Goal: Task Accomplishment & Management: Manage account settings

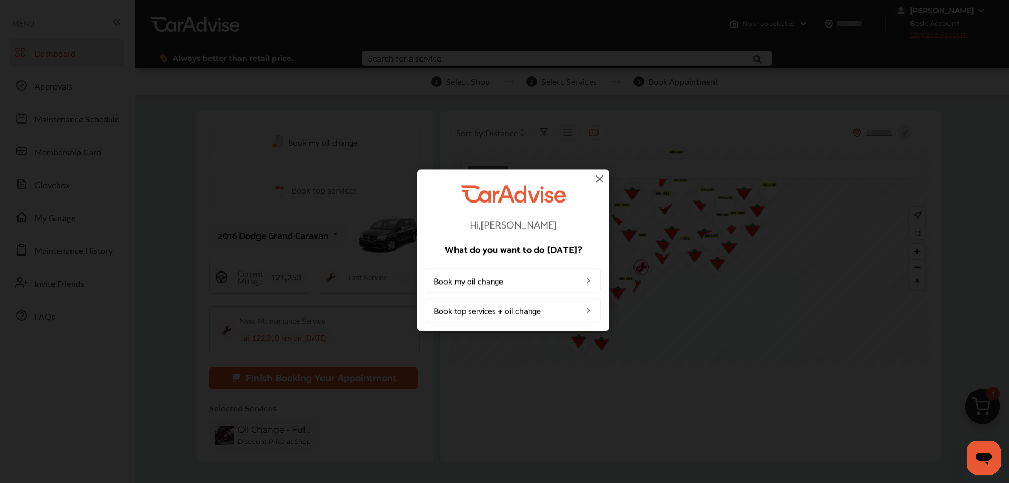
click at [600, 179] on img at bounding box center [599, 178] width 13 height 13
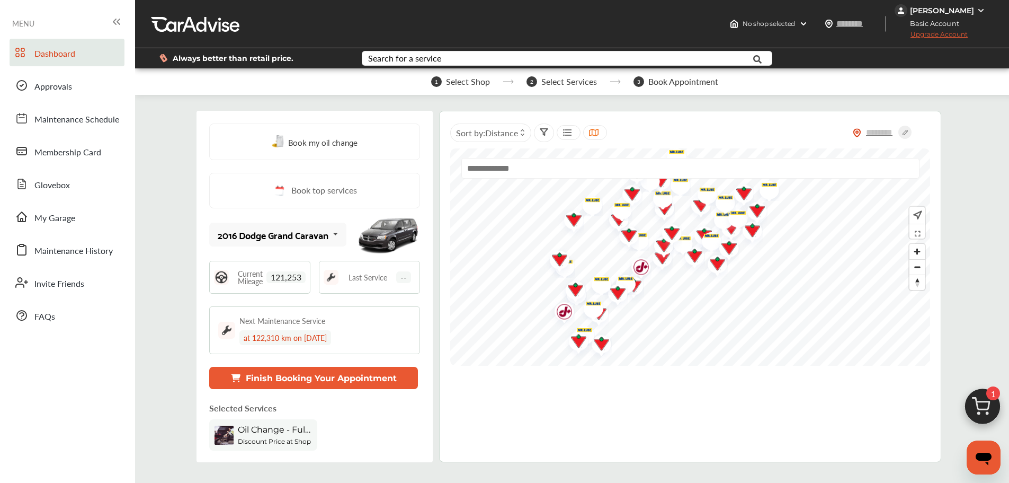
click at [979, 10] on img at bounding box center [981, 10] width 8 height 8
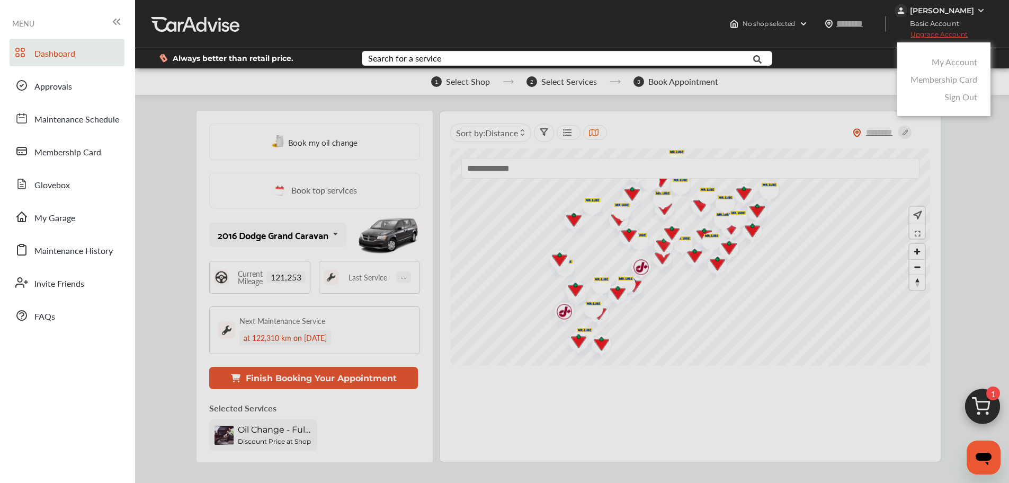
click at [962, 67] on link "My Account" at bounding box center [955, 62] width 46 height 12
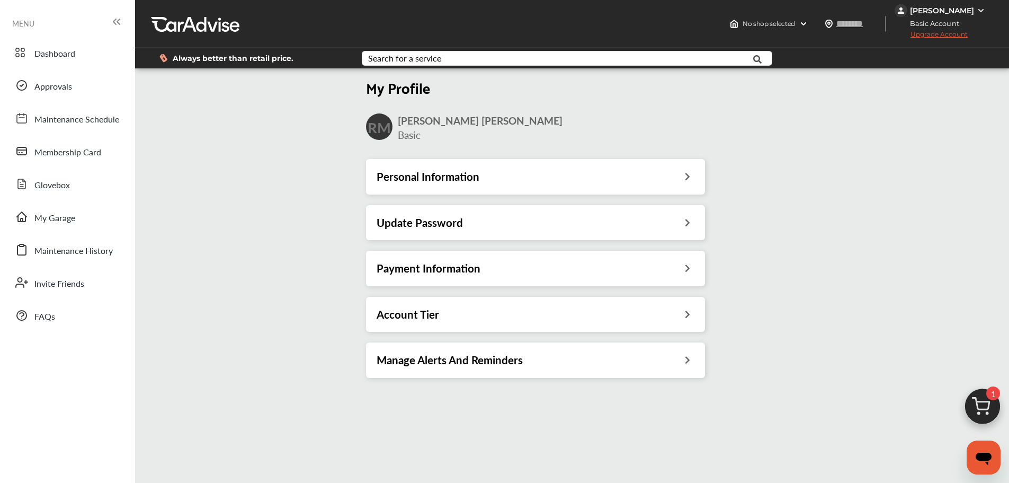
click at [680, 277] on div "Payment Information" at bounding box center [535, 268] width 339 height 35
click at [677, 270] on div "Payment Information" at bounding box center [536, 268] width 318 height 14
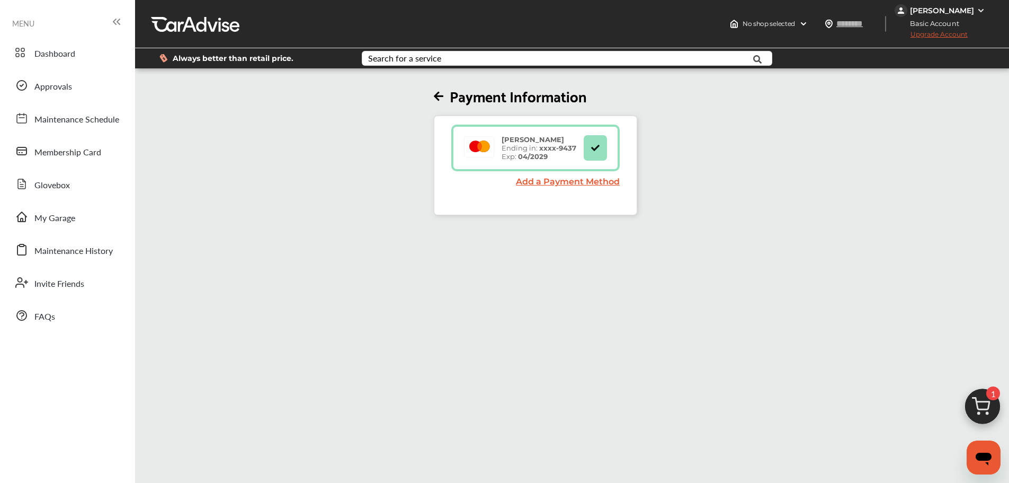
click at [443, 92] on icon at bounding box center [439, 96] width 10 height 11
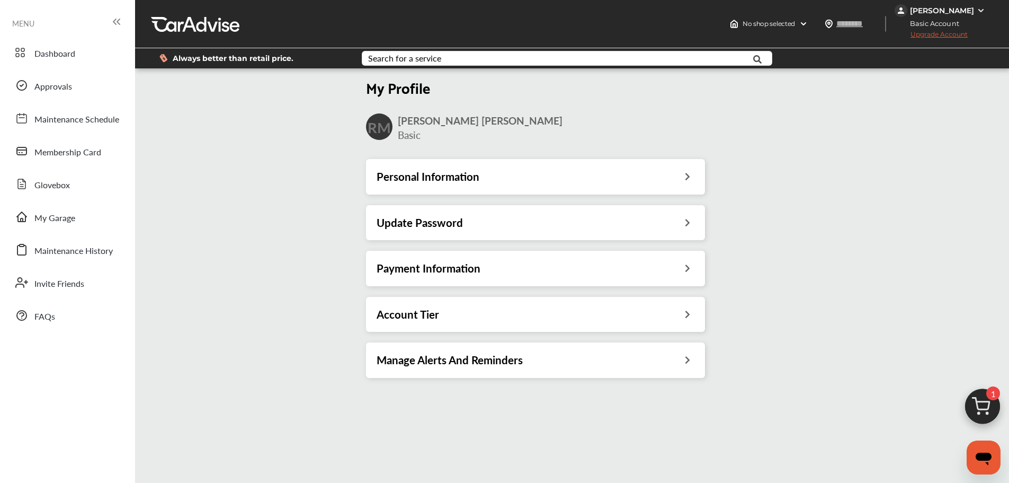
click at [677, 315] on div "Account Tier" at bounding box center [536, 314] width 318 height 14
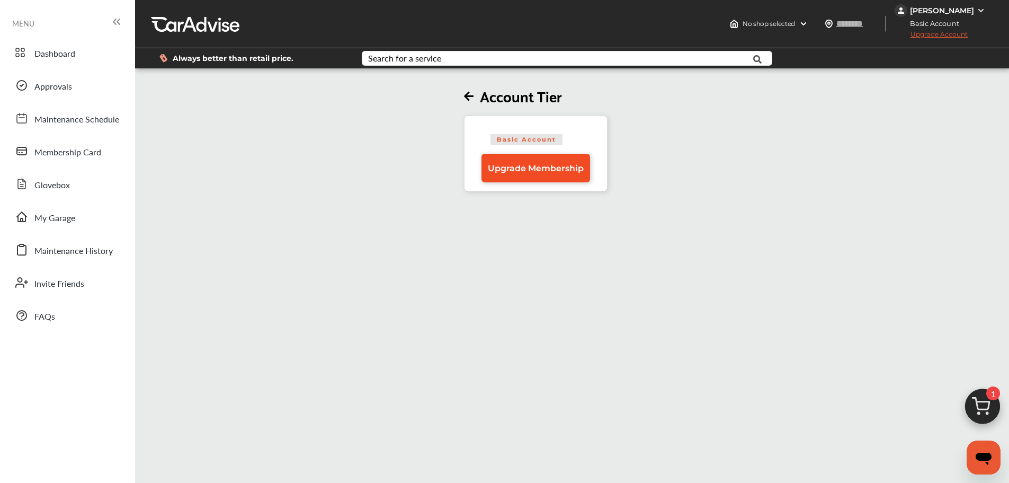
click at [567, 168] on span "Upgrade Membership" at bounding box center [536, 168] width 96 height 10
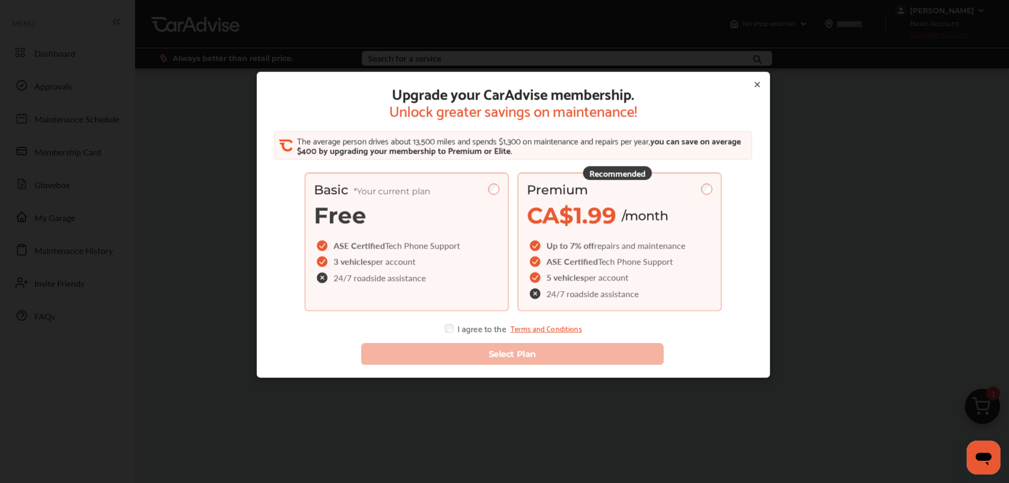
click at [576, 251] on span "Up to 7% off" at bounding box center [571, 245] width 48 height 12
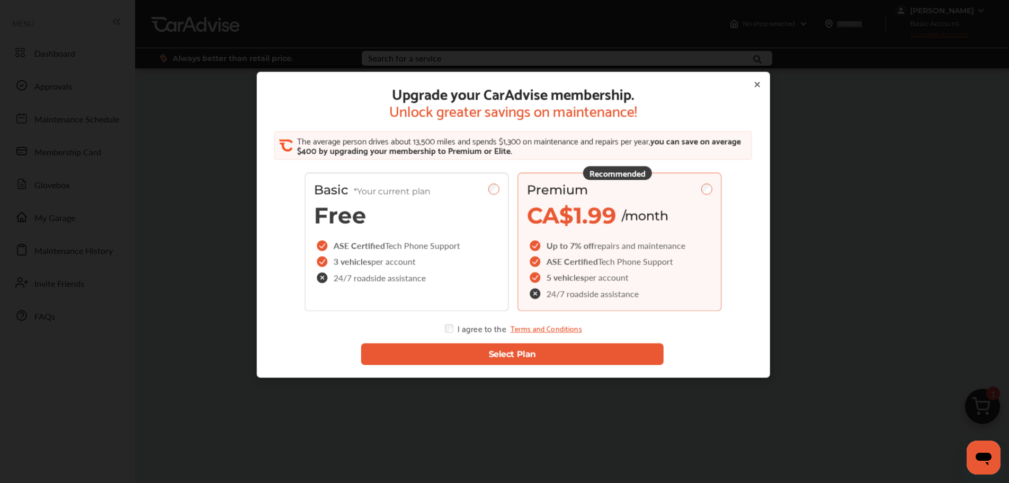
click at [753, 85] on icon at bounding box center [757, 85] width 8 height 8
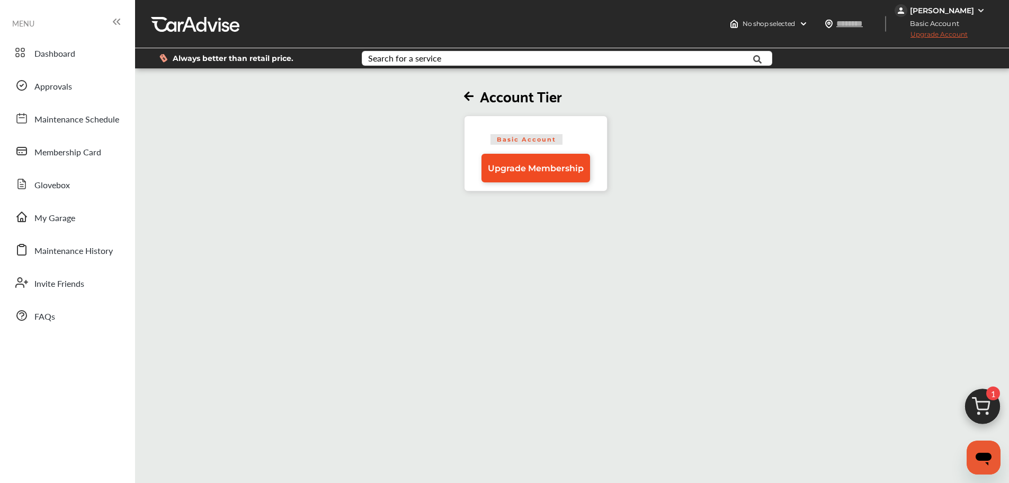
click at [581, 158] on link "Upgrade Membership" at bounding box center [536, 168] width 109 height 29
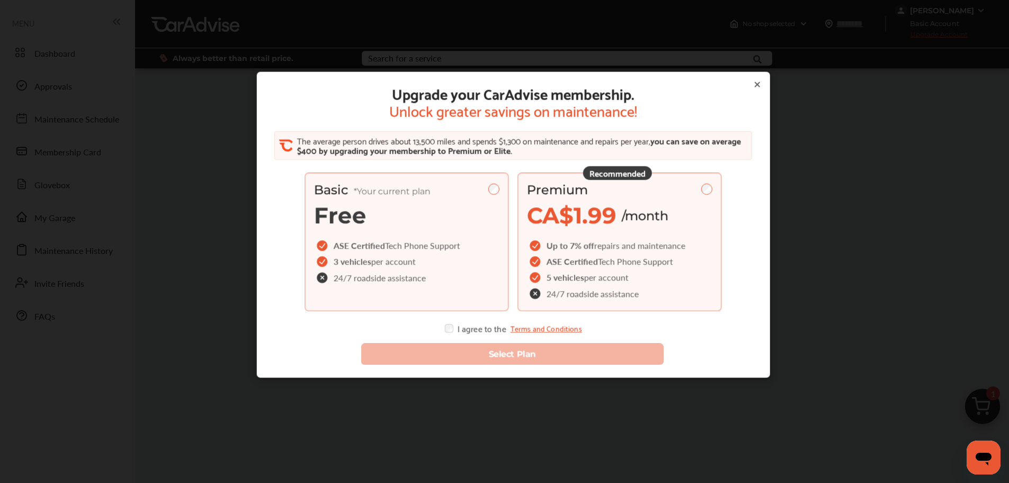
click at [639, 251] on span "repairs and maintenance" at bounding box center [640, 245] width 91 height 12
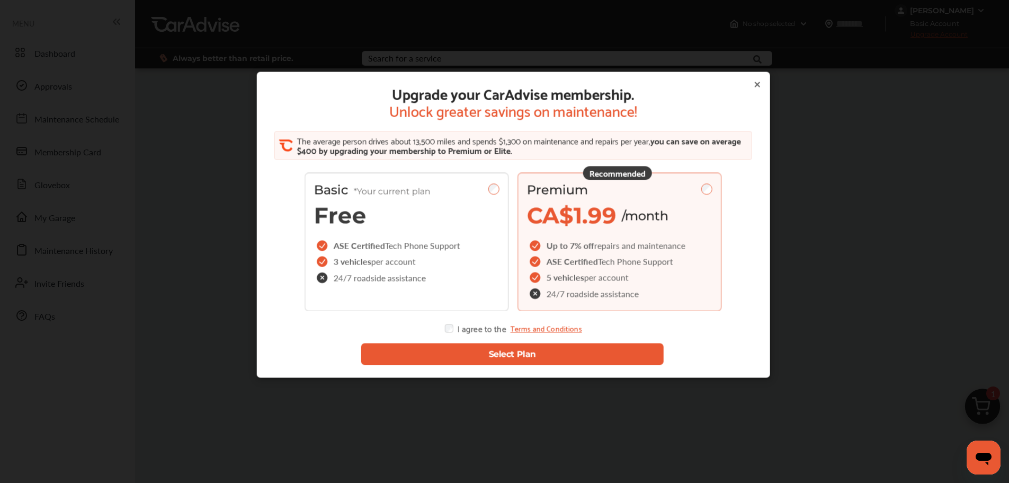
click at [511, 354] on button "Select Plan" at bounding box center [512, 354] width 303 height 22
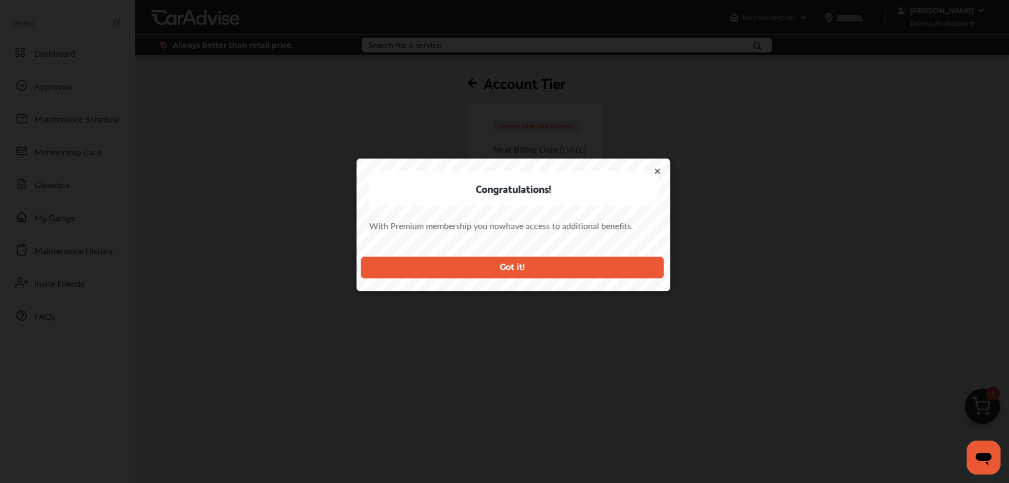
drag, startPoint x: 605, startPoint y: 276, endPoint x: 601, endPoint y: 272, distance: 5.6
click at [603, 274] on button "Got it!" at bounding box center [512, 267] width 303 height 22
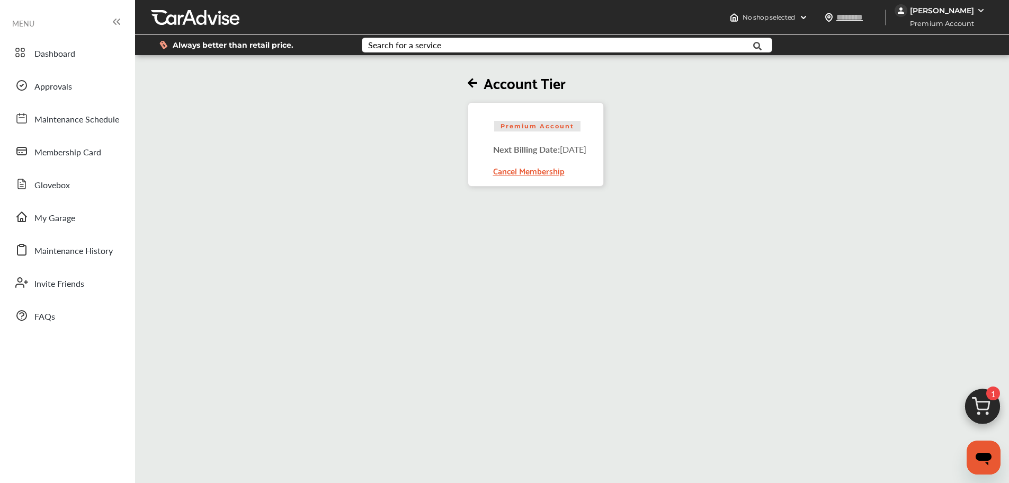
click at [468, 82] on icon at bounding box center [473, 83] width 10 height 11
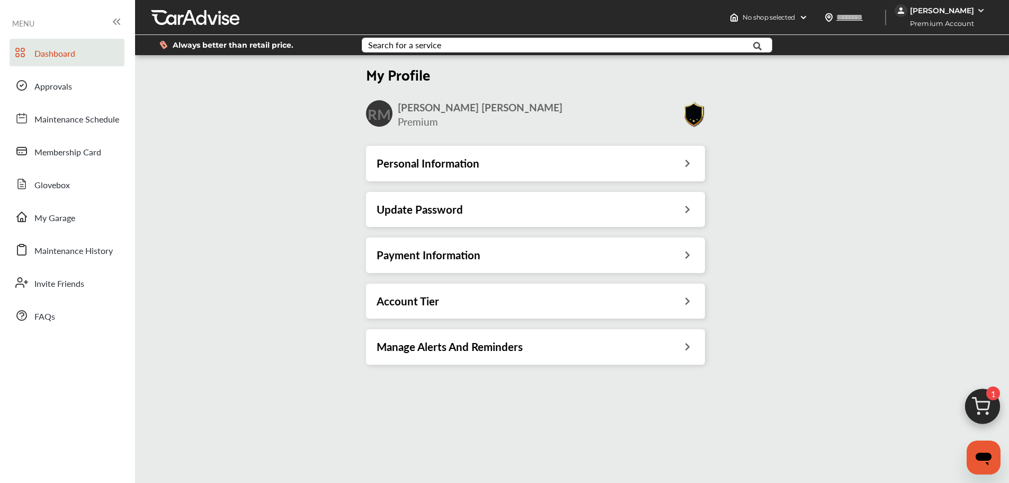
click at [90, 56] on link "Dashboard" at bounding box center [67, 53] width 115 height 28
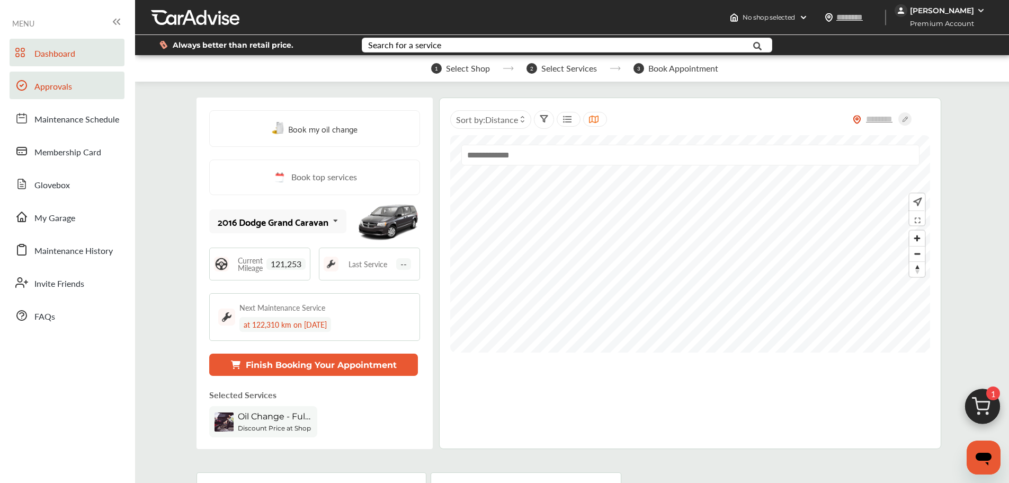
click at [47, 84] on span "Approvals" at bounding box center [53, 87] width 38 height 14
